Goal: Navigation & Orientation: Go to known website

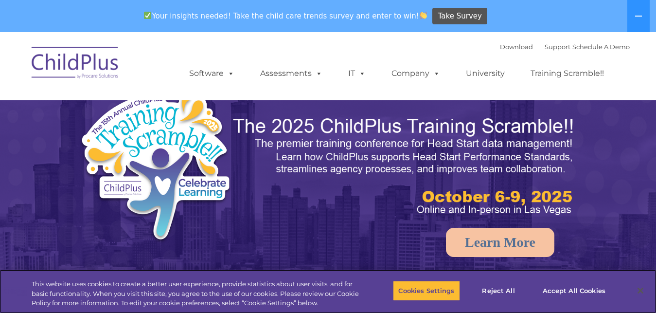
select select "MEDIUM"
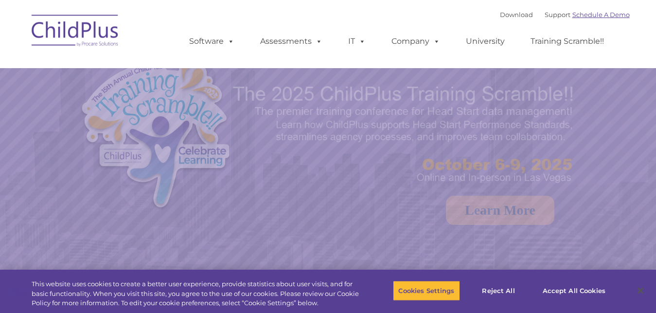
select select "MEDIUM"
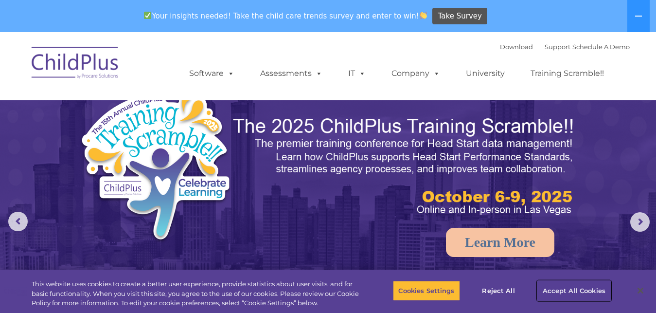
click at [582, 296] on button "Accept All Cookies" at bounding box center [574, 290] width 73 height 20
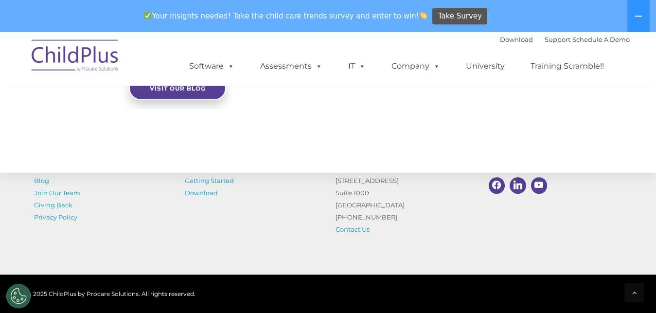
scroll to position [1158, 0]
